Goal: Check status: Check status

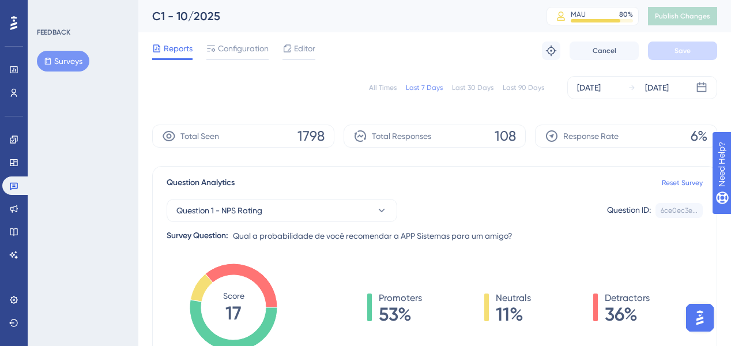
click at [394, 89] on div "All Times" at bounding box center [383, 87] width 28 height 9
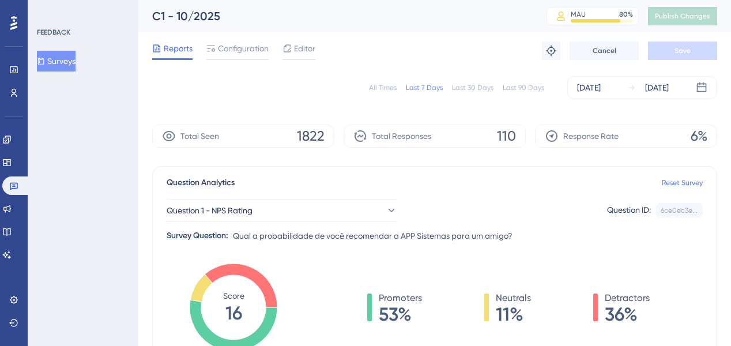
click at [387, 87] on div "All Times" at bounding box center [383, 87] width 28 height 9
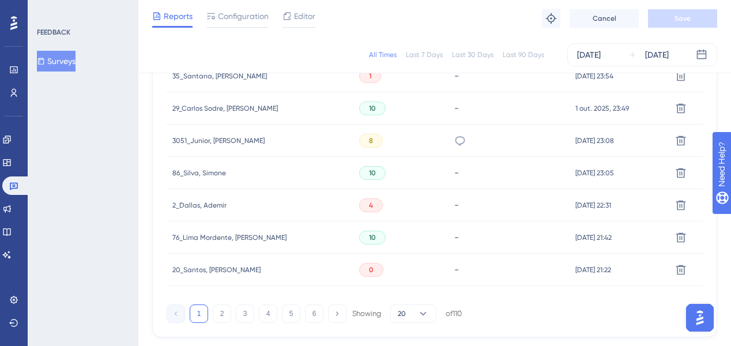
scroll to position [831, 0]
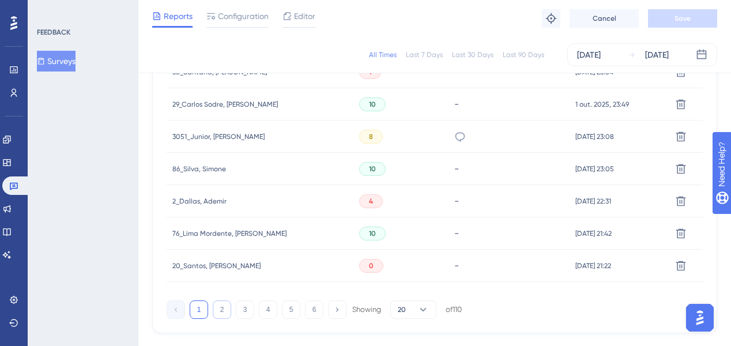
click at [224, 312] on button "2" at bounding box center [222, 310] width 18 height 18
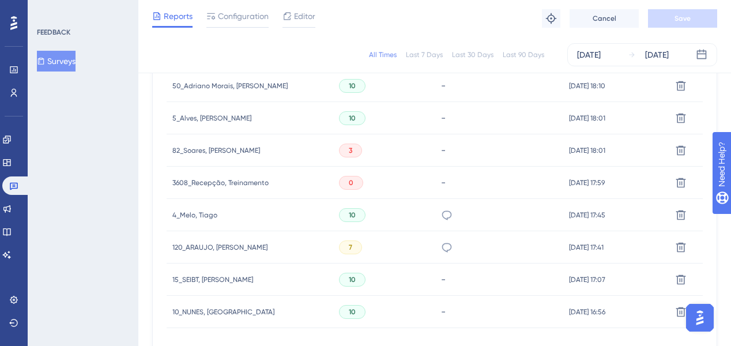
scroll to position [877, 0]
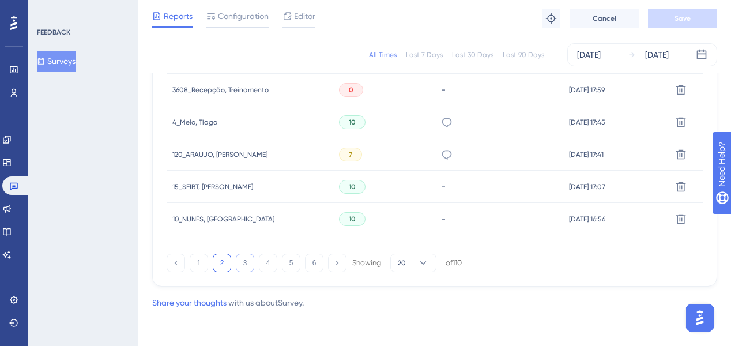
click at [245, 261] on button "3" at bounding box center [245, 263] width 18 height 18
